Goal: Task Accomplishment & Management: Complete application form

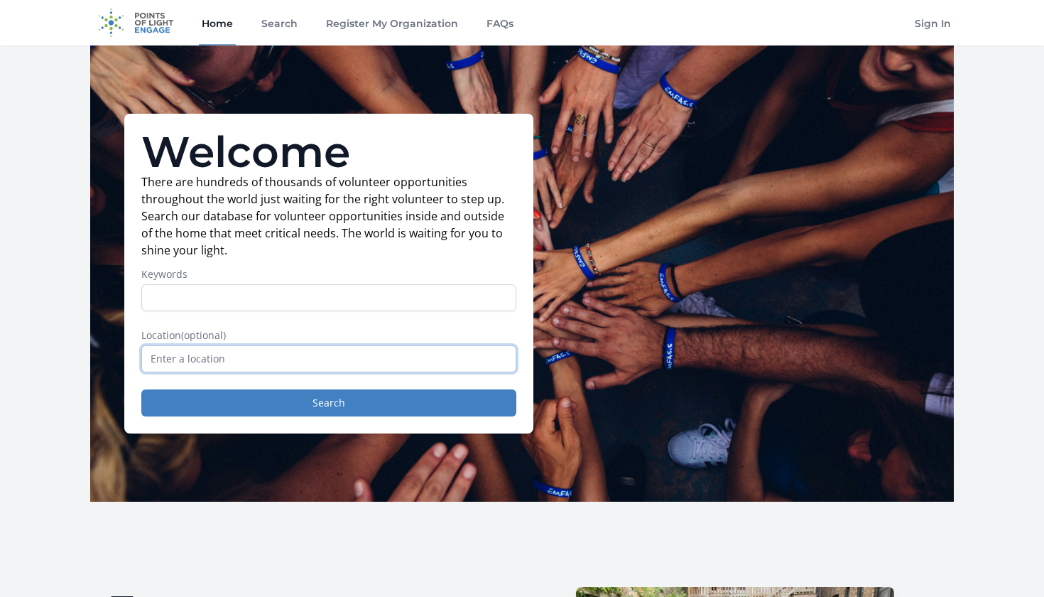
click at [304, 364] on input "text" at bounding box center [328, 358] width 375 height 27
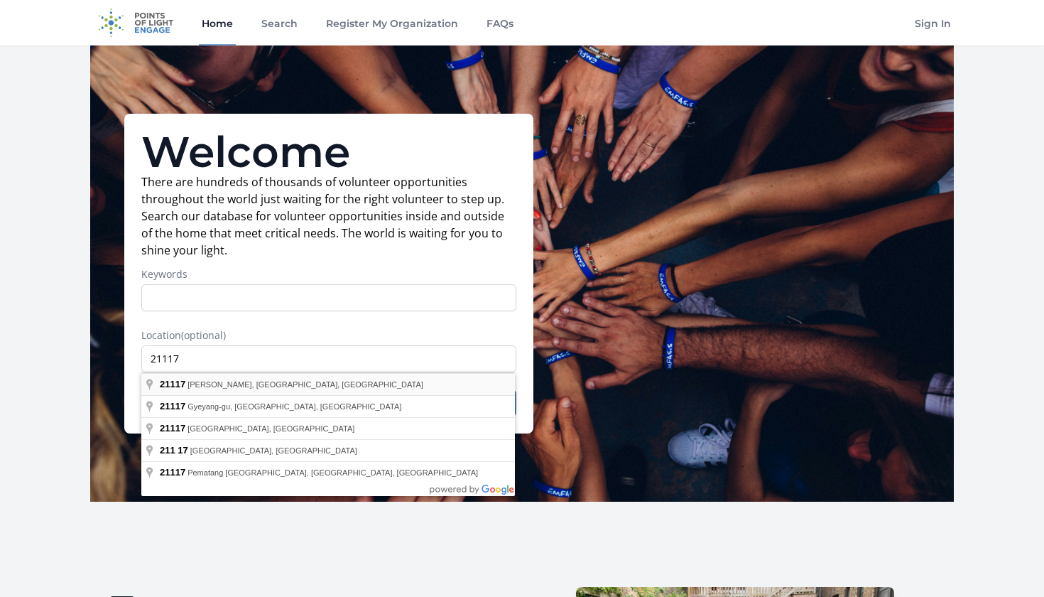
type input "Garrison, MD 21117, USA"
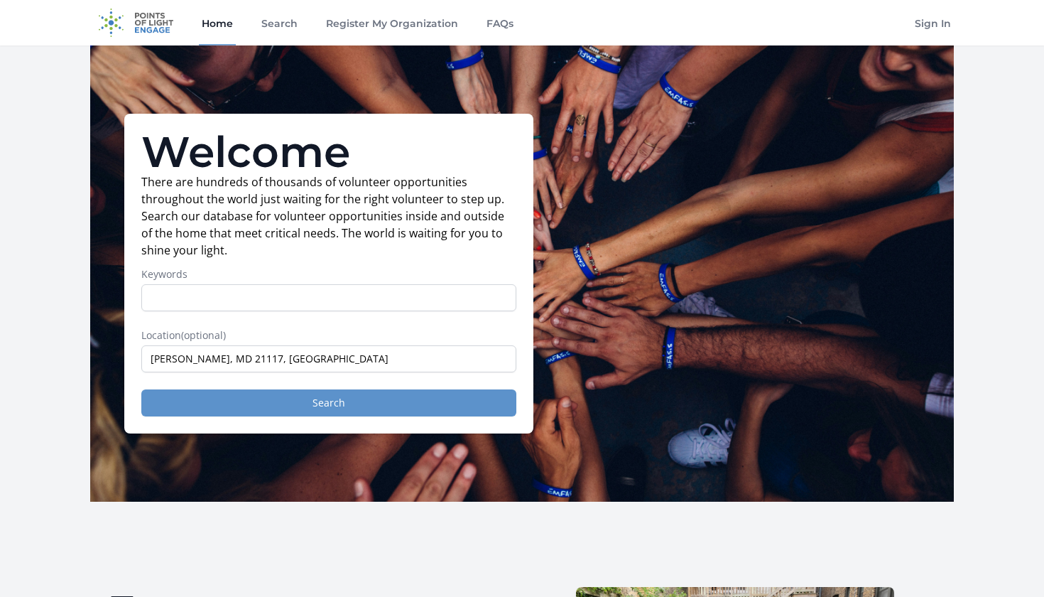
click at [312, 408] on button "Search" at bounding box center [328, 402] width 375 height 27
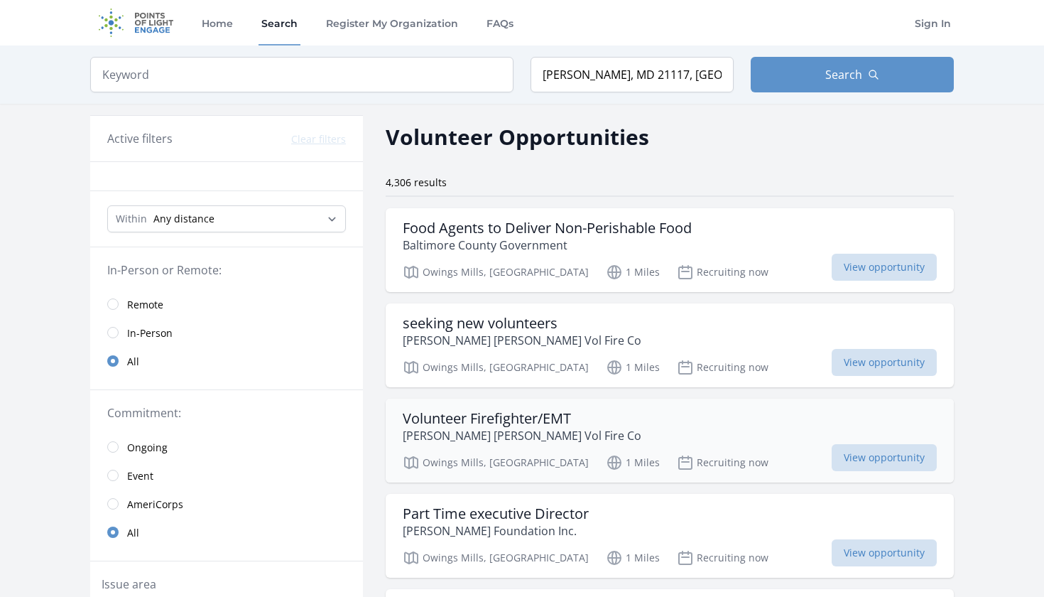
click at [621, 438] on div "Volunteer Firefighter/EMT Owings Mills Vol Fire Co" at bounding box center [670, 427] width 534 height 34
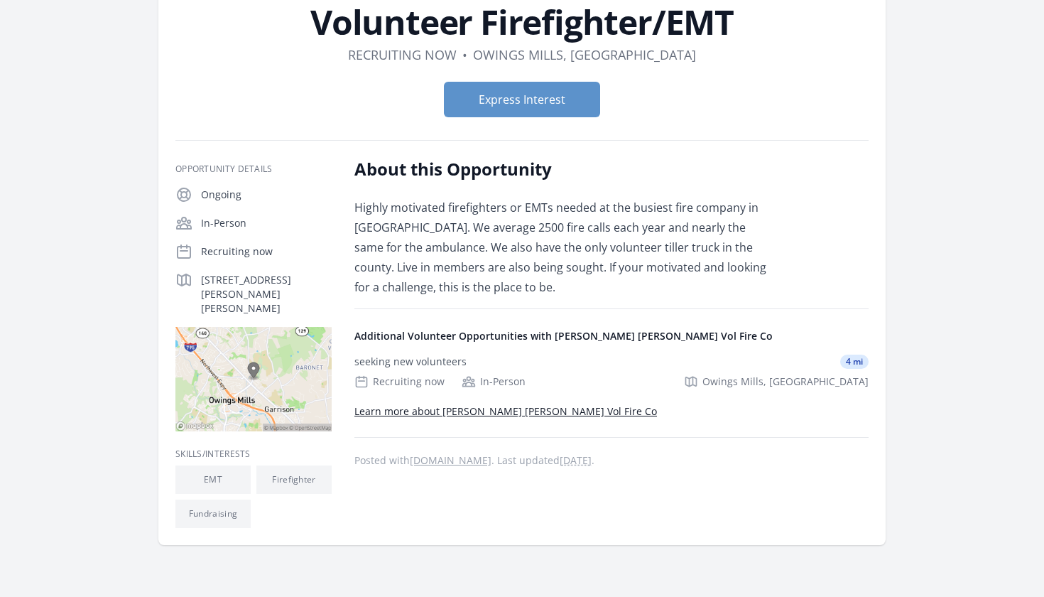
scroll to position [113, 0]
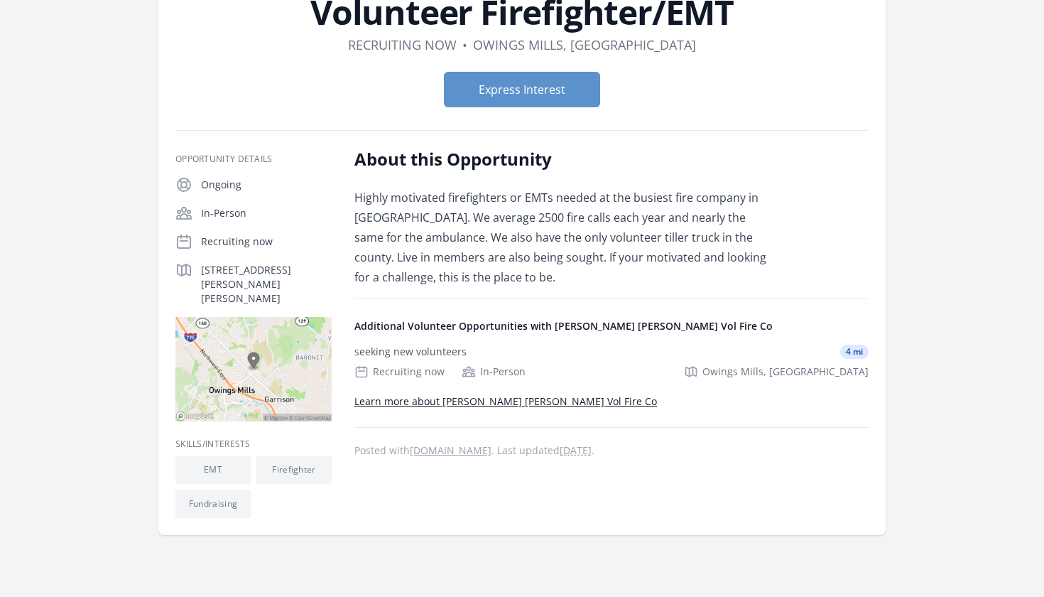
click at [515, 406] on link "Learn more about Owings Mills Vol Fire Co" at bounding box center [505, 400] width 303 height 13
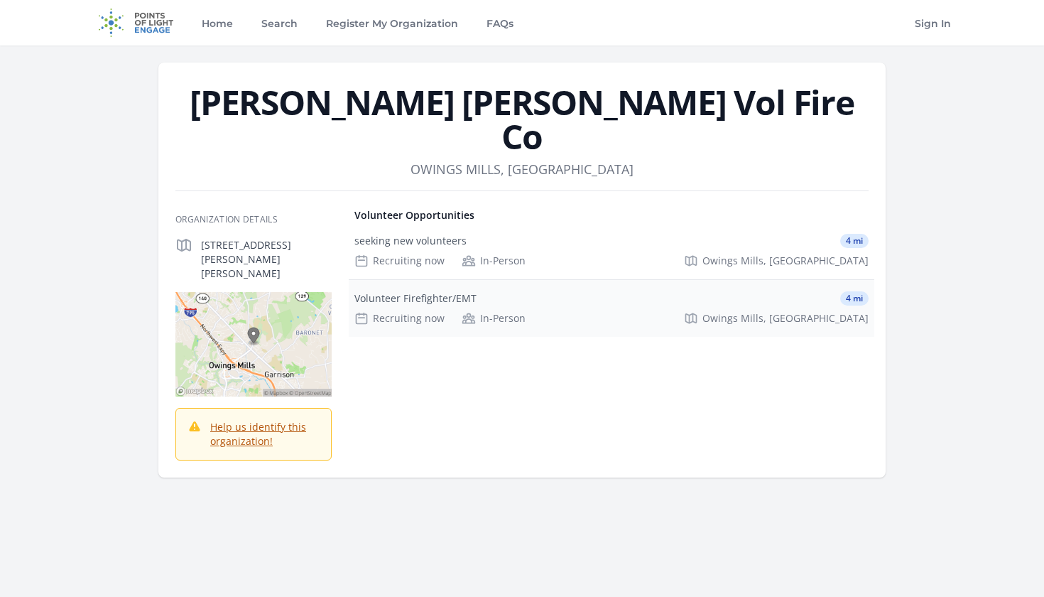
click at [423, 291] on div "Volunteer Firefighter/EMT" at bounding box center [415, 298] width 122 height 14
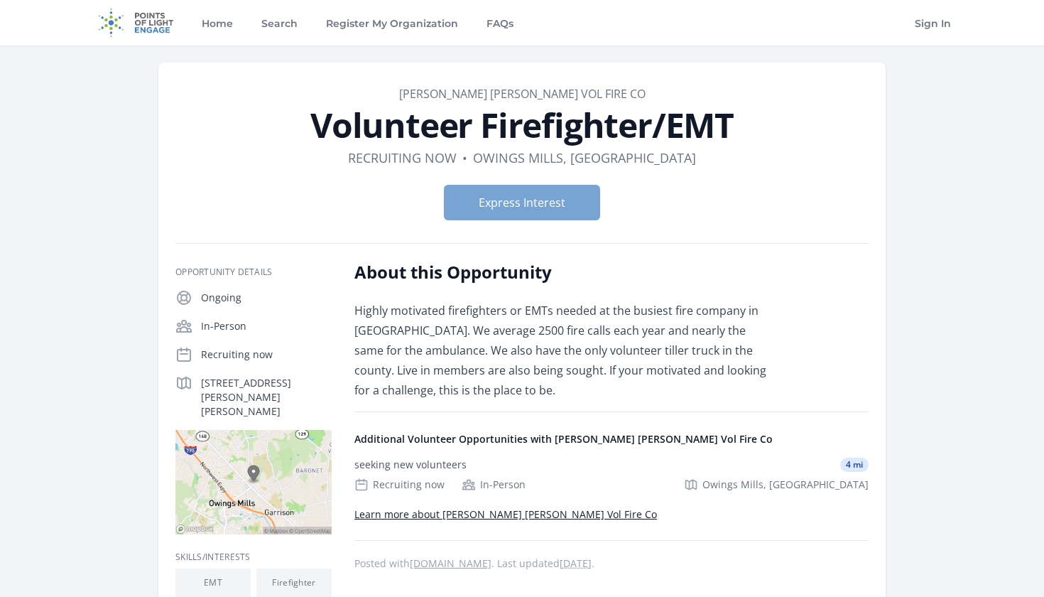
click at [502, 214] on button "Express Interest" at bounding box center [522, 203] width 156 height 36
click at [437, 520] on link "Learn more about Owings Mills Vol Fire Co" at bounding box center [505, 513] width 303 height 13
click at [452, 517] on link "Learn more about Owings Mills Vol Fire Co" at bounding box center [505, 513] width 303 height 13
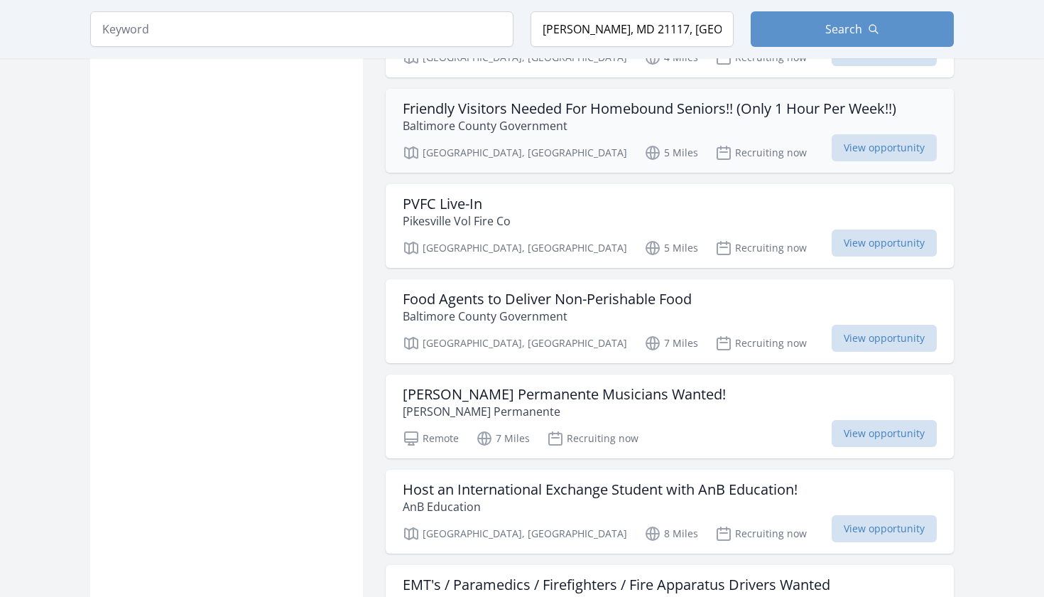
scroll to position [1210, 0]
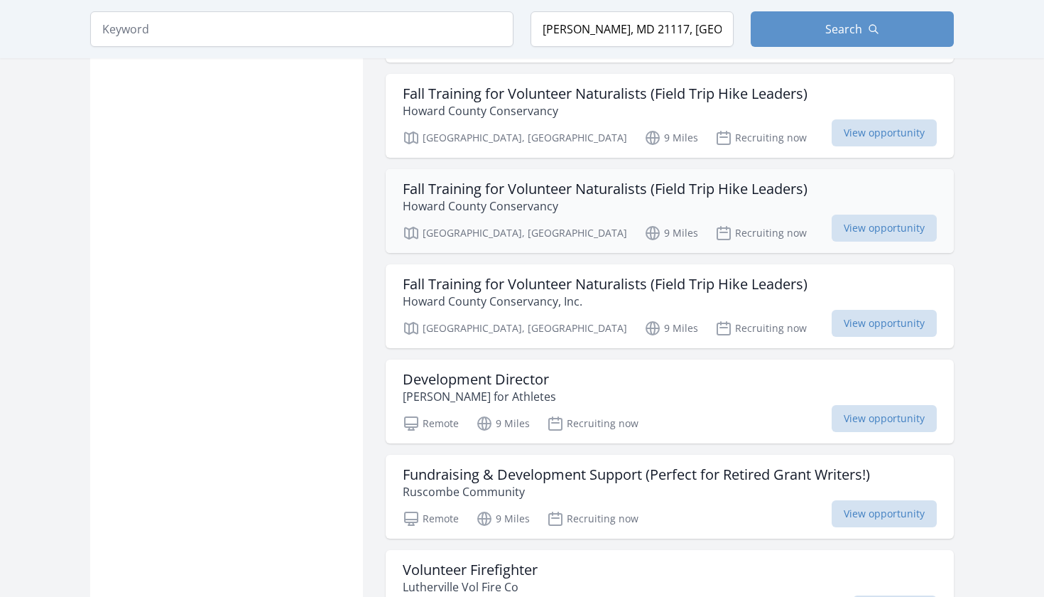
scroll to position [2491, 0]
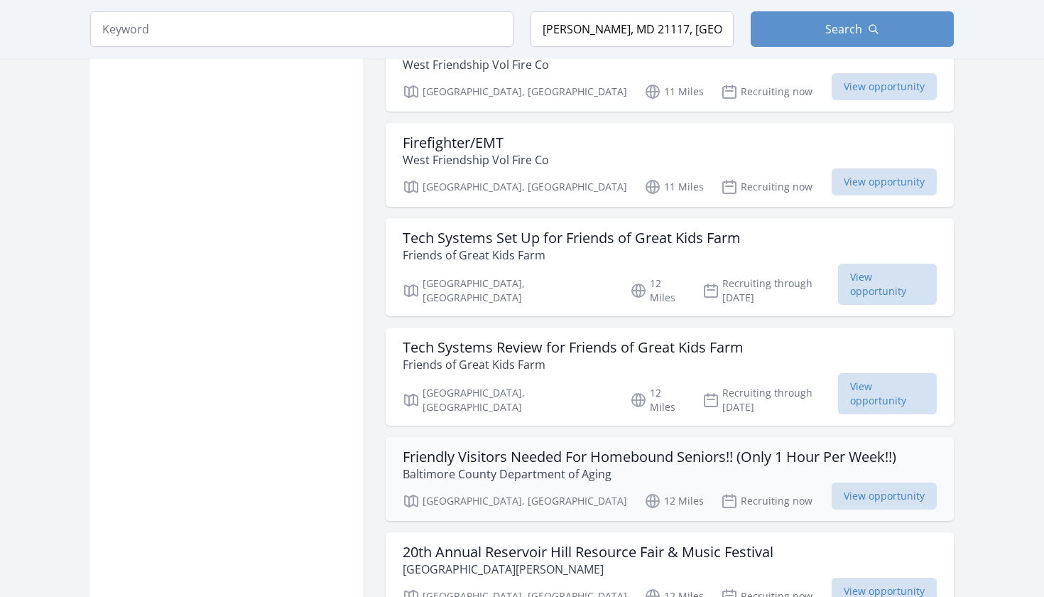
scroll to position [4155, 0]
